Goal: Task Accomplishment & Management: Manage account settings

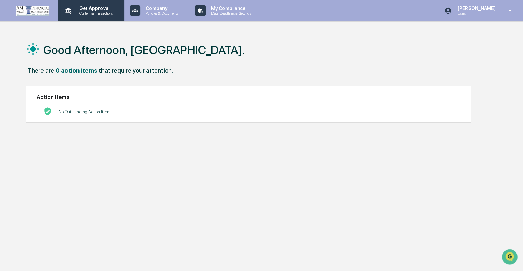
click at [104, 10] on p "Get Approval" at bounding box center [95, 7] width 43 height 5
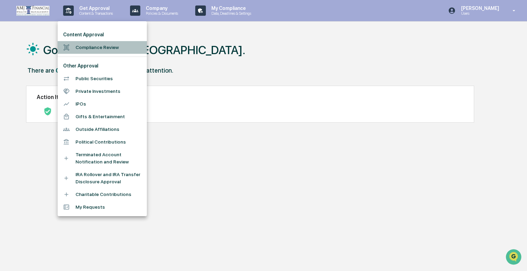
click at [102, 45] on li "Compliance Review" at bounding box center [102, 47] width 89 height 13
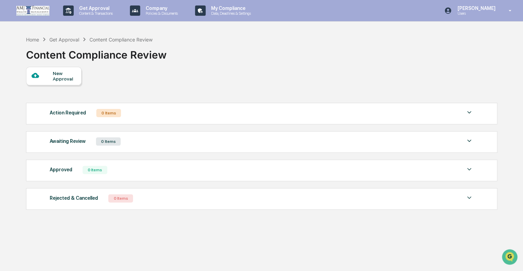
click at [126, 113] on div "Action Required 0 Items" at bounding box center [262, 113] width 424 height 10
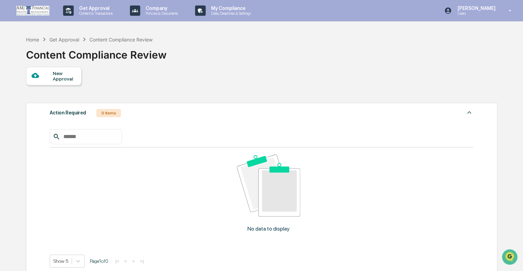
click at [126, 113] on div "Action Required 0 Items" at bounding box center [262, 113] width 424 height 10
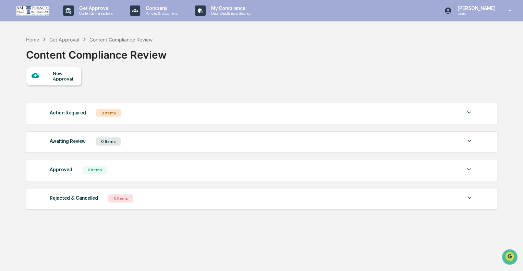
click at [133, 140] on div "Awaiting Review 0 Items" at bounding box center [262, 142] width 424 height 10
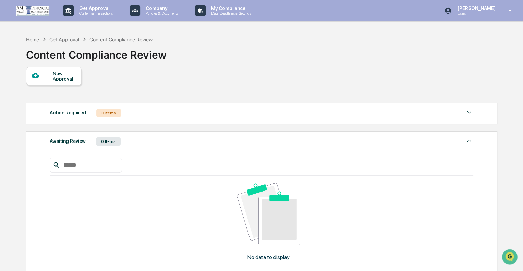
click at [133, 140] on div "Awaiting Review 0 Items" at bounding box center [262, 142] width 424 height 10
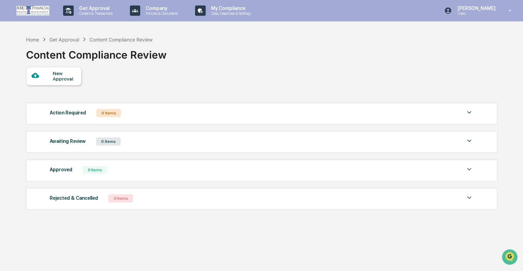
click at [143, 180] on div "Approved 0 Items No data to display Show 5 Page 1 of 0 |< < > >|" at bounding box center [262, 171] width 472 height 22
click at [146, 172] on div "Approved 0 Items" at bounding box center [262, 170] width 424 height 10
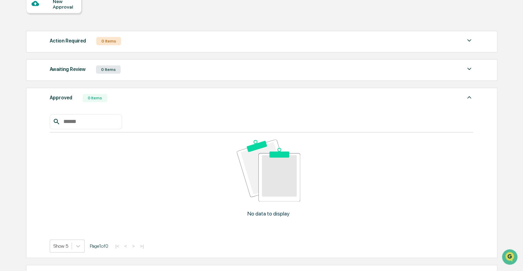
scroll to position [137, 0]
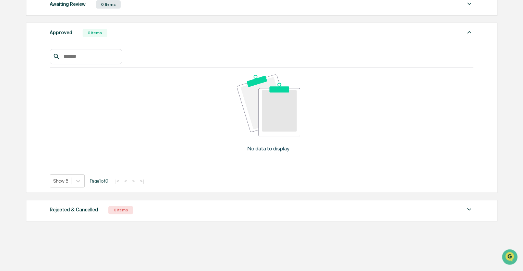
click at [151, 209] on div "Rejected & Cancelled 0 Items" at bounding box center [262, 210] width 424 height 10
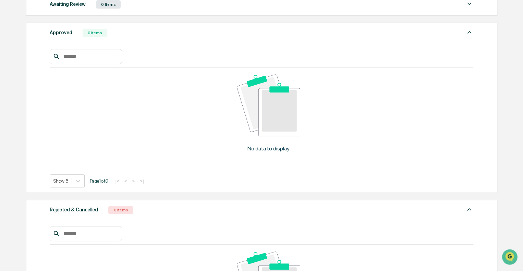
scroll to position [287, 0]
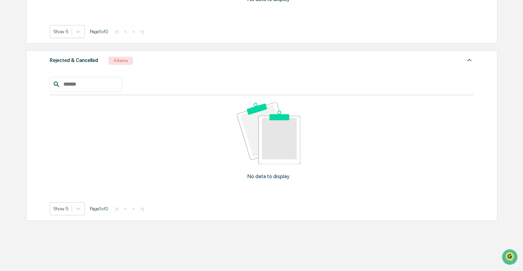
click at [201, 72] on div "No data to display Show 5 Page 1 of 0 |< < > >|" at bounding box center [262, 141] width 424 height 149
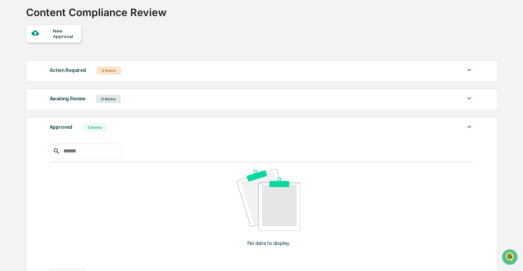
scroll to position [0, 0]
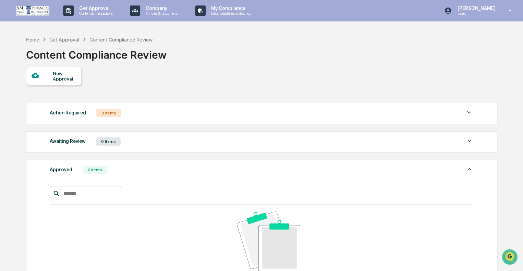
click at [381, 111] on div "Action Required 0 Items" at bounding box center [262, 113] width 424 height 10
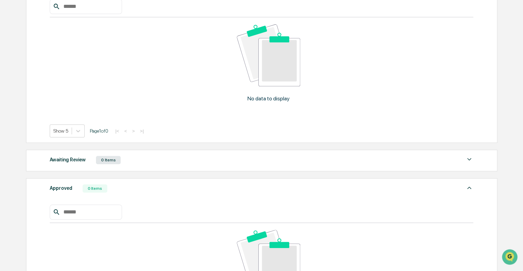
scroll to position [137, 0]
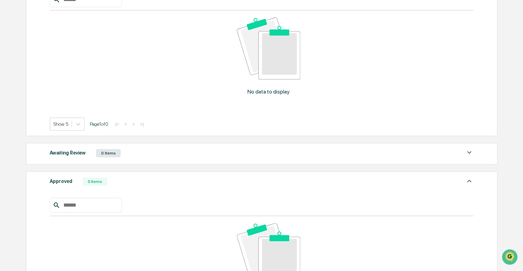
click at [382, 141] on div "Action Required 0 Items No data to display Show 5 Page 1 of 0 |< < > >| Awaitin…" at bounding box center [261, 242] width 471 height 560
click at [382, 152] on div "Awaiting Review 0 Items" at bounding box center [262, 154] width 424 height 10
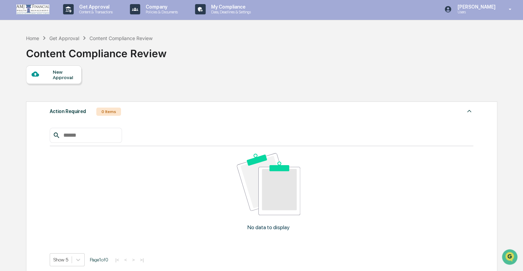
scroll to position [0, 0]
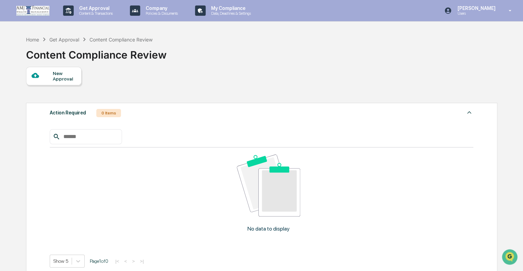
click at [59, 79] on div "New Approval" at bounding box center [64, 76] width 23 height 11
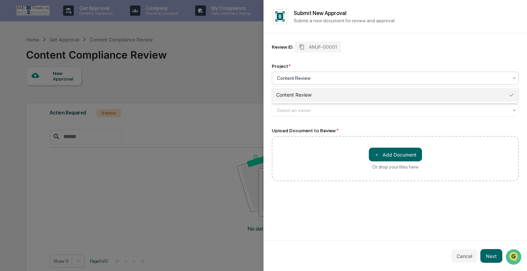
click at [324, 77] on div at bounding box center [392, 78] width 231 height 7
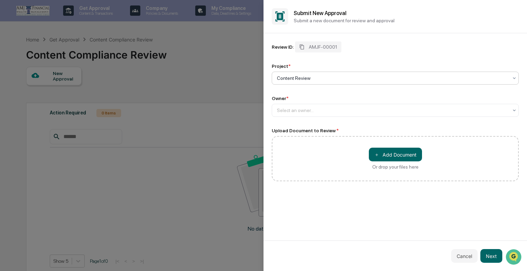
click at [324, 77] on div at bounding box center [392, 78] width 231 height 7
click at [334, 109] on div at bounding box center [392, 110] width 231 height 7
click at [458, 260] on button "Cancel" at bounding box center [464, 256] width 26 height 14
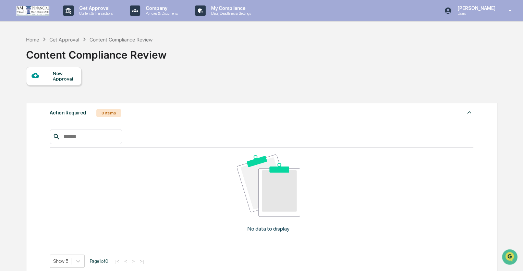
click at [66, 39] on div "Get Approval" at bounding box center [64, 40] width 30 height 6
click at [63, 40] on div "Get Approval" at bounding box center [64, 40] width 30 height 6
click at [98, 11] on p "Content & Transactions" at bounding box center [95, 13] width 43 height 5
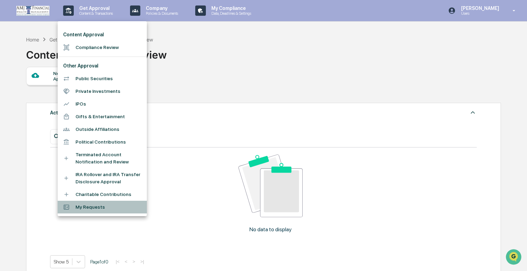
click at [75, 210] on li "My Requests" at bounding box center [102, 207] width 89 height 13
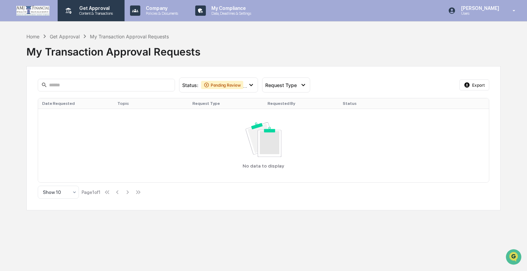
click at [88, 12] on p "Content & Transactions" at bounding box center [95, 13] width 43 height 5
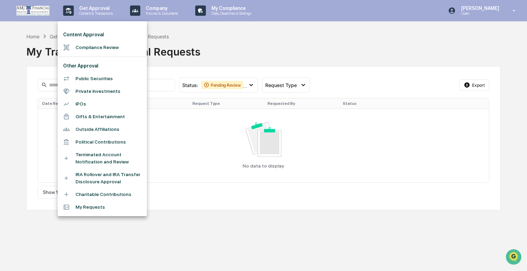
click at [95, 193] on li "Charitable Contributions" at bounding box center [102, 194] width 89 height 13
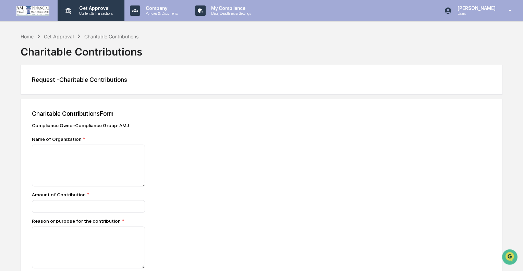
click at [98, 13] on p "Content & Transactions" at bounding box center [95, 13] width 43 height 5
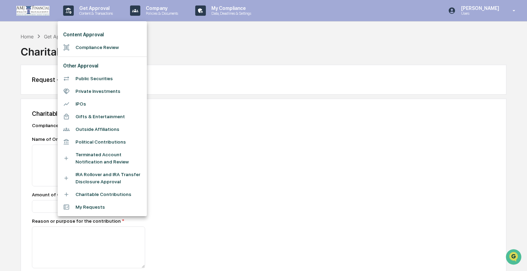
click at [100, 49] on li "Compliance Review" at bounding box center [102, 47] width 89 height 13
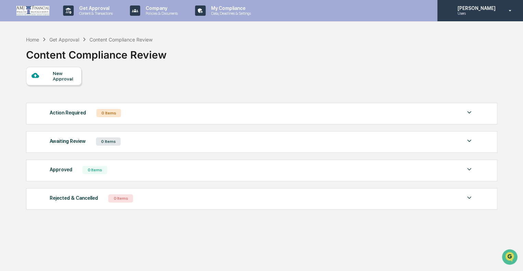
click at [500, 14] on div "[PERSON_NAME] Users" at bounding box center [481, 10] width 86 height 21
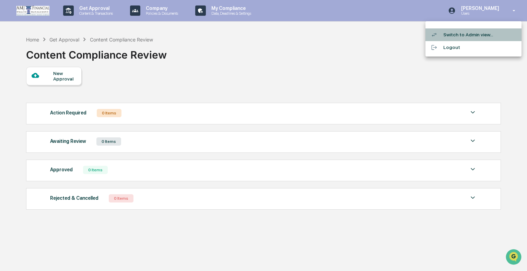
click at [468, 36] on li "Switch to Admin view..." at bounding box center [473, 34] width 96 height 13
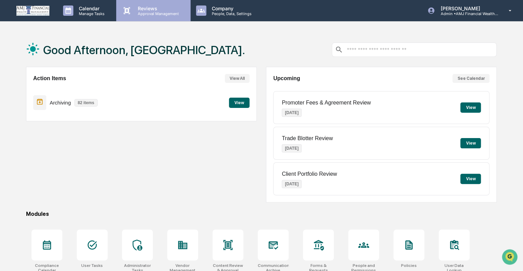
click at [153, 3] on div "Reviews Approval Management" at bounding box center [153, 10] width 74 height 21
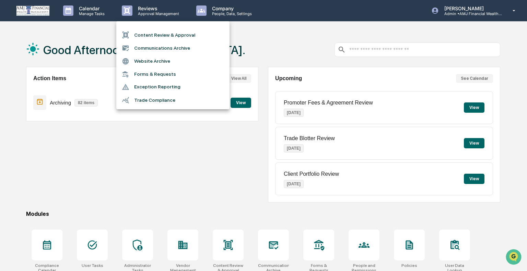
click at [250, 54] on div at bounding box center [263, 135] width 527 height 271
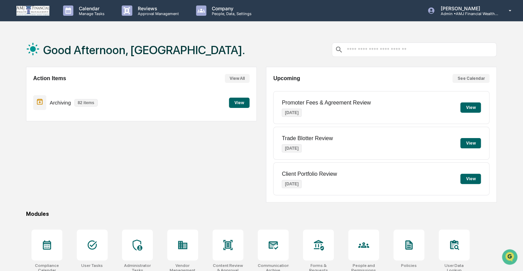
click at [240, 77] on button "View All" at bounding box center [237, 78] width 25 height 9
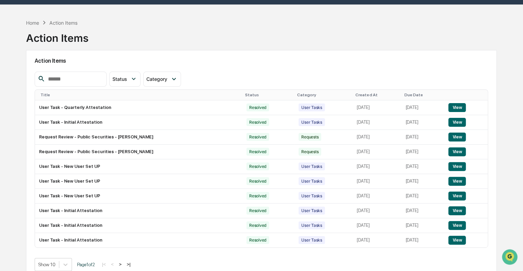
scroll to position [33, 0]
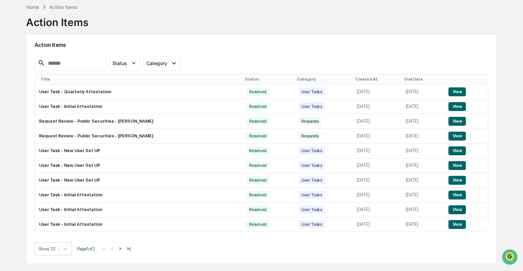
click at [122, 252] on div "Show 10 Page 1 of 2 |< < > >|" at bounding box center [262, 248] width 454 height 13
click at [123, 251] on button ">" at bounding box center [120, 249] width 7 height 6
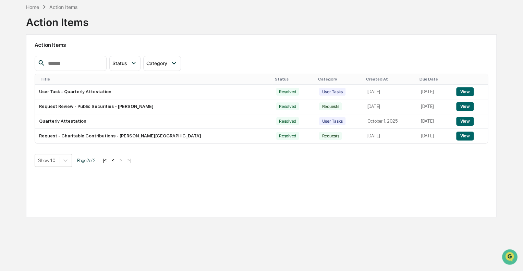
click at [116, 161] on button "<" at bounding box center [113, 160] width 7 height 6
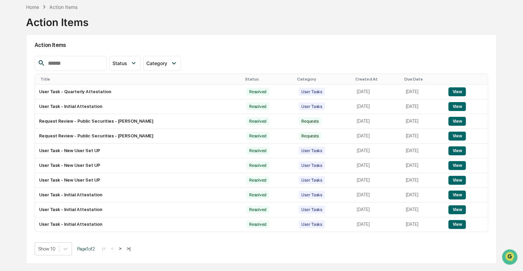
click at [124, 249] on button ">" at bounding box center [120, 249] width 7 height 6
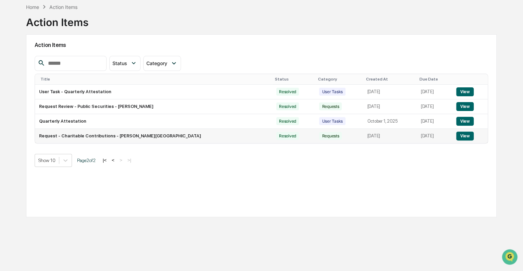
click at [463, 137] on button "View" at bounding box center [464, 136] width 17 height 9
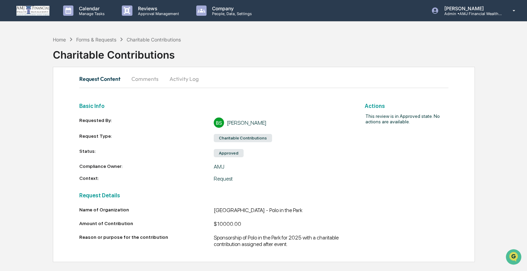
click at [191, 74] on button "Activity Log" at bounding box center [184, 79] width 40 height 16
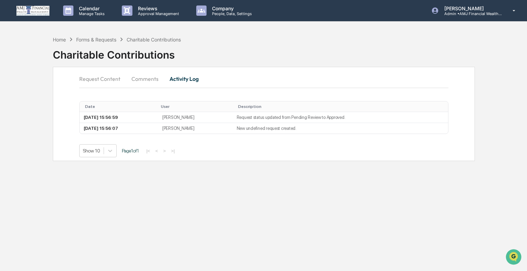
click at [112, 80] on button "Request Content" at bounding box center [102, 79] width 47 height 16
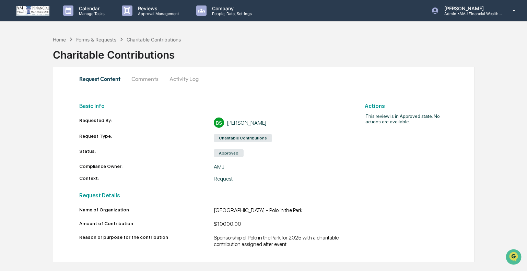
click at [65, 38] on div "Home" at bounding box center [59, 40] width 13 height 6
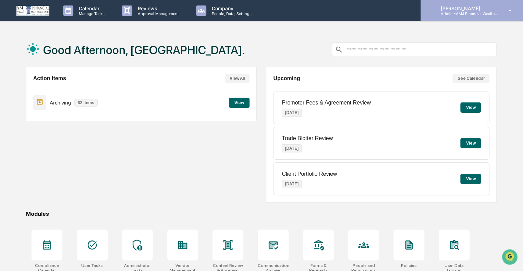
click at [476, 13] on p "Admin • AMJ Financial Wealth Management" at bounding box center [467, 13] width 64 height 5
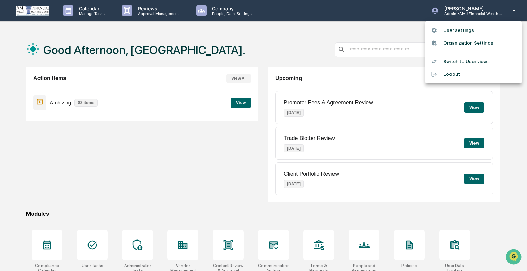
click at [461, 29] on li "User settings" at bounding box center [473, 30] width 96 height 13
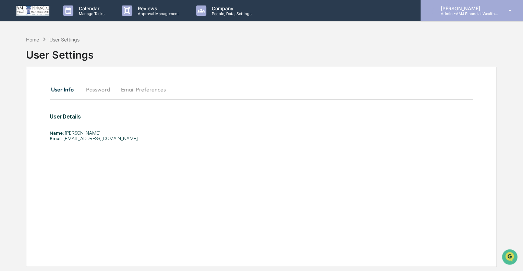
click at [472, 14] on p "Admin • AMJ Financial Wealth Management" at bounding box center [467, 13] width 64 height 5
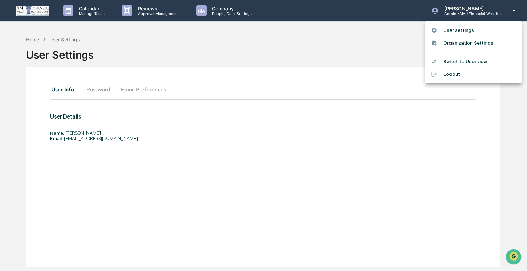
click at [463, 60] on li "Switch to User view..." at bounding box center [473, 61] width 96 height 13
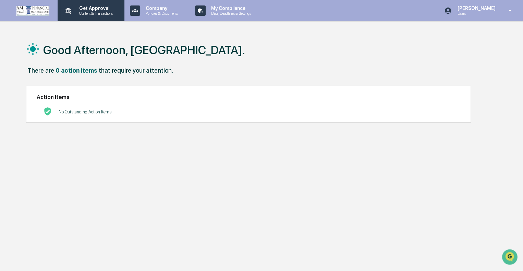
click at [91, 12] on p "Content & Transactions" at bounding box center [95, 13] width 43 height 5
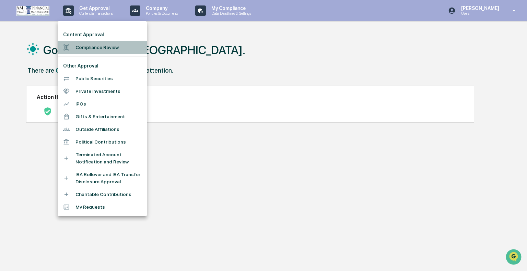
click at [117, 44] on li "Compliance Review" at bounding box center [102, 47] width 89 height 13
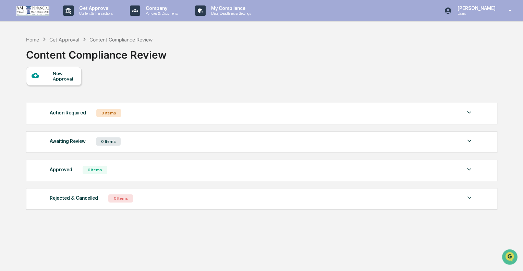
click at [201, 60] on div "Home Get Approval Content Compliance Review Content Compliance Review" at bounding box center [261, 50] width 471 height 34
click at [31, 38] on div "Home" at bounding box center [32, 40] width 13 height 6
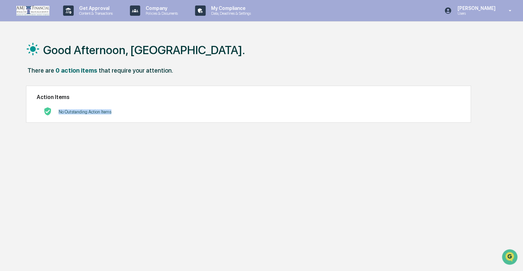
drag, startPoint x: 58, startPoint y: 111, endPoint x: 129, endPoint y: 123, distance: 72.3
click at [129, 123] on div "Good Afternoon, [GEOGRAPHIC_DATA]. There are 0 action items that require your a…" at bounding box center [261, 168] width 491 height 271
click at [125, 107] on div "No Outstanding Action Items" at bounding box center [249, 112] width 424 height 14
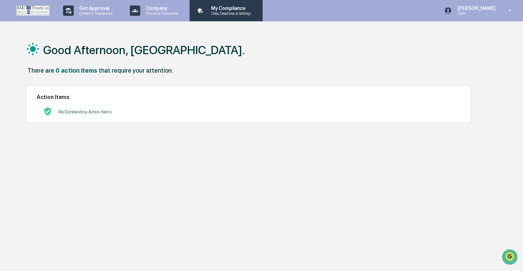
click at [227, 6] on p "My Compliance" at bounding box center [230, 7] width 49 height 5
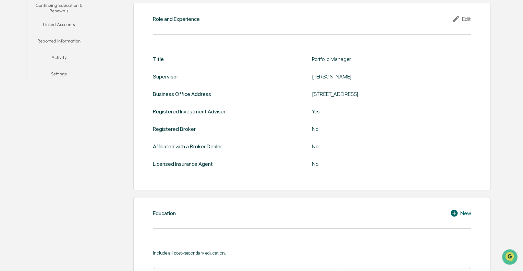
click at [61, 58] on button "Activity" at bounding box center [59, 58] width 66 height 16
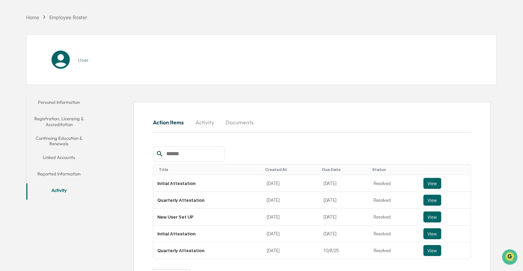
scroll to position [64, 0]
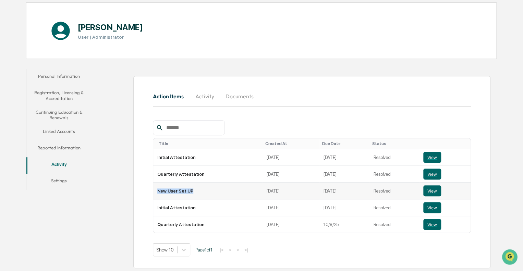
drag, startPoint x: 156, startPoint y: 191, endPoint x: 203, endPoint y: 190, distance: 47.3
click at [203, 190] on td "New User Set UP" at bounding box center [207, 191] width 109 height 17
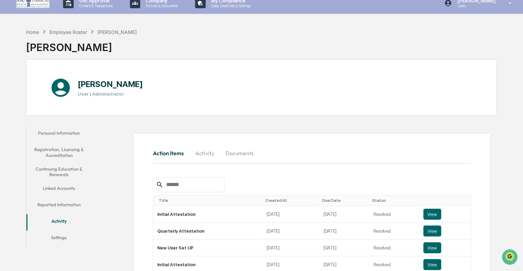
scroll to position [0, 0]
